Goal: Transaction & Acquisition: Purchase product/service

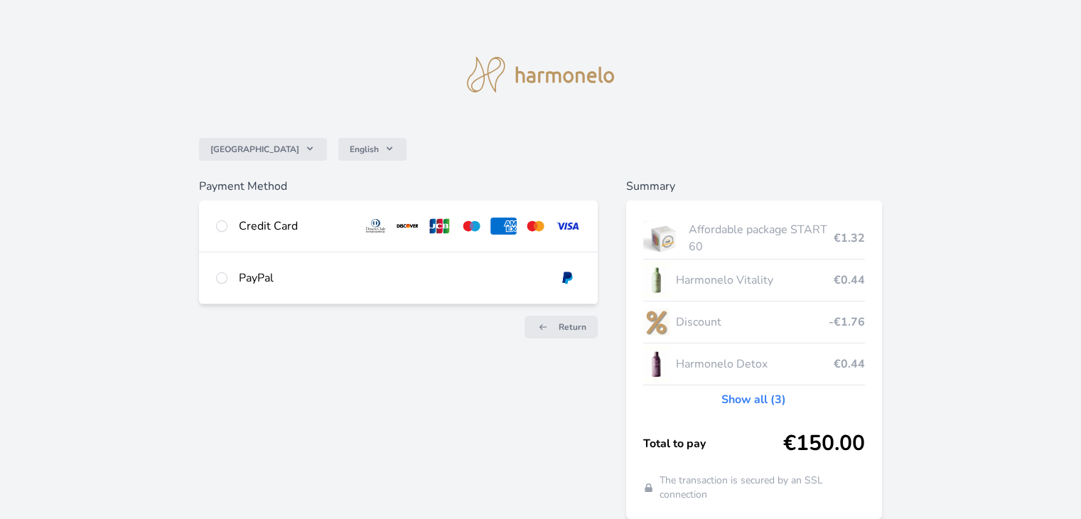
click at [561, 234] on img at bounding box center [568, 226] width 26 height 17
radio input "true"
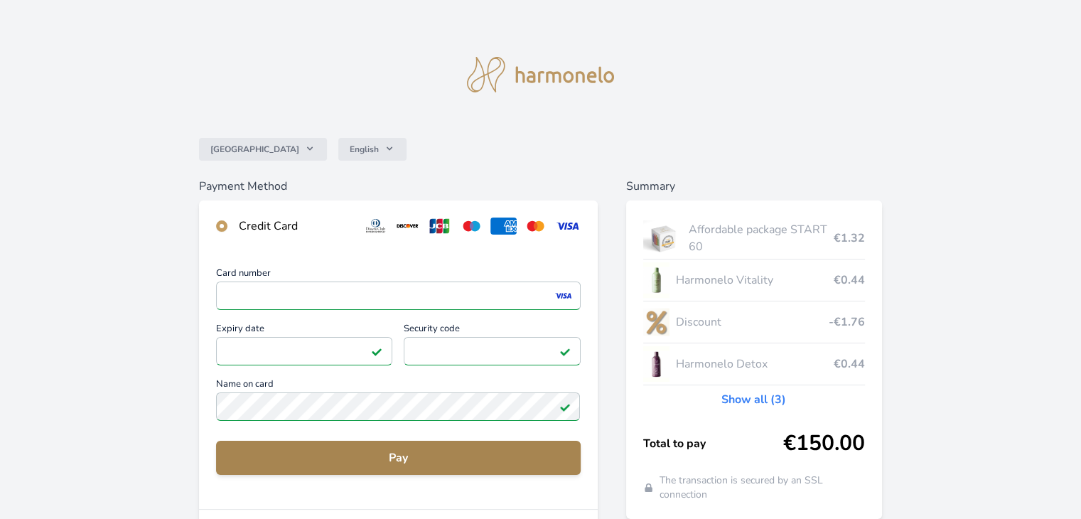
click at [450, 456] on span "Pay" at bounding box center [398, 457] width 341 height 17
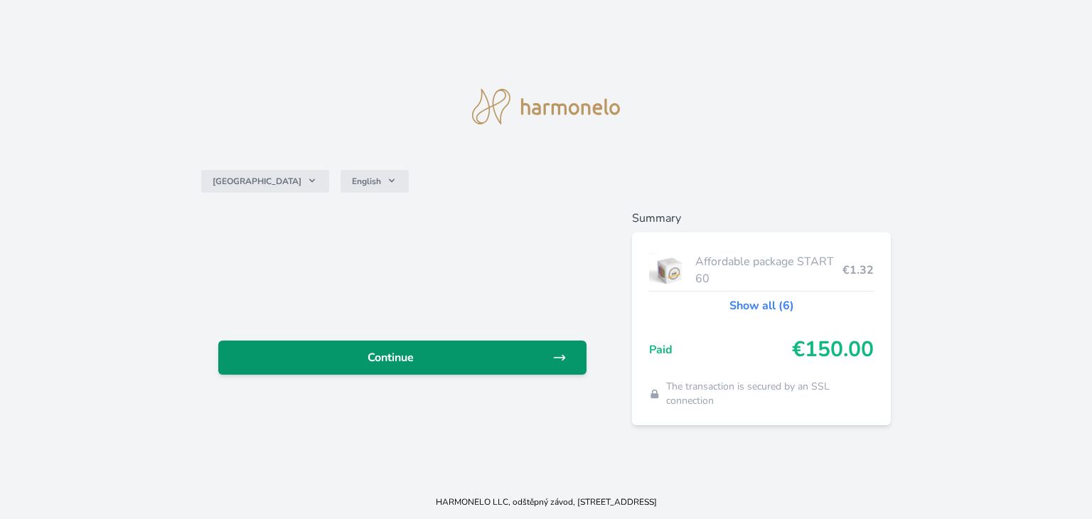
click at [347, 351] on span "Continue" at bounding box center [391, 357] width 323 height 17
